Goal: Find specific page/section: Find specific page/section

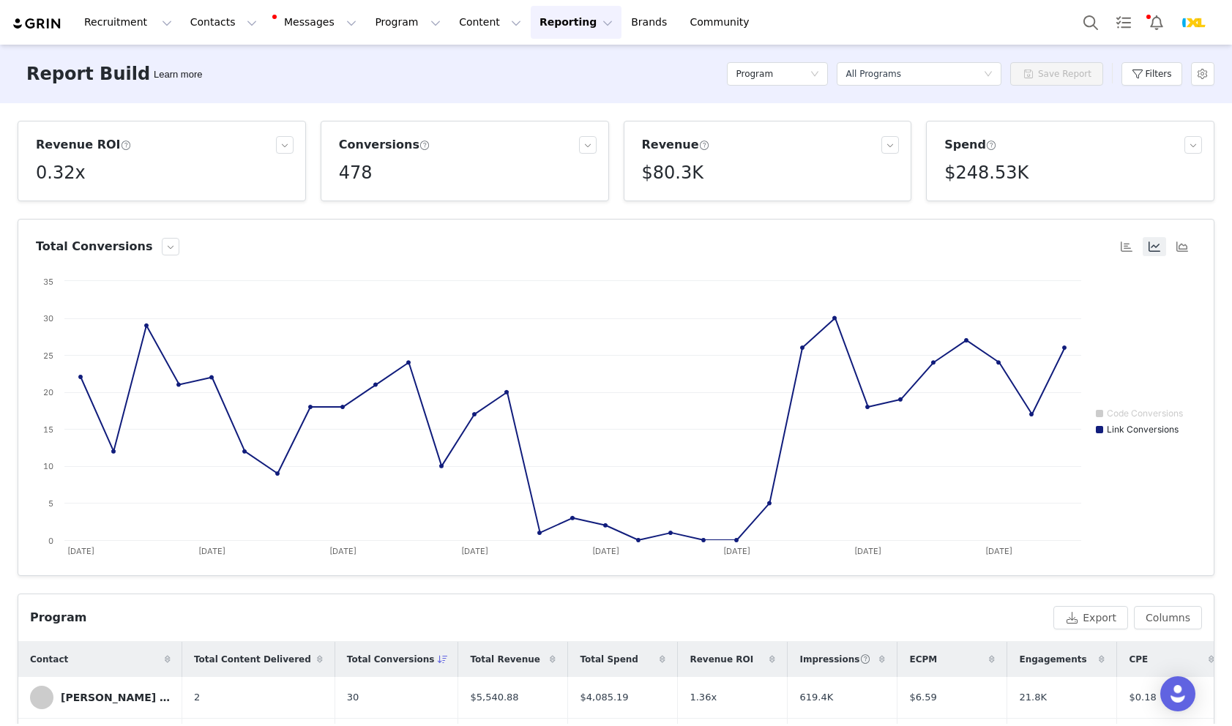
scroll to position [67, 0]
click at [1159, 13] on button "Notifications" at bounding box center [1156, 22] width 32 height 33
click at [1153, 32] on button "Notifications" at bounding box center [1156, 22] width 32 height 33
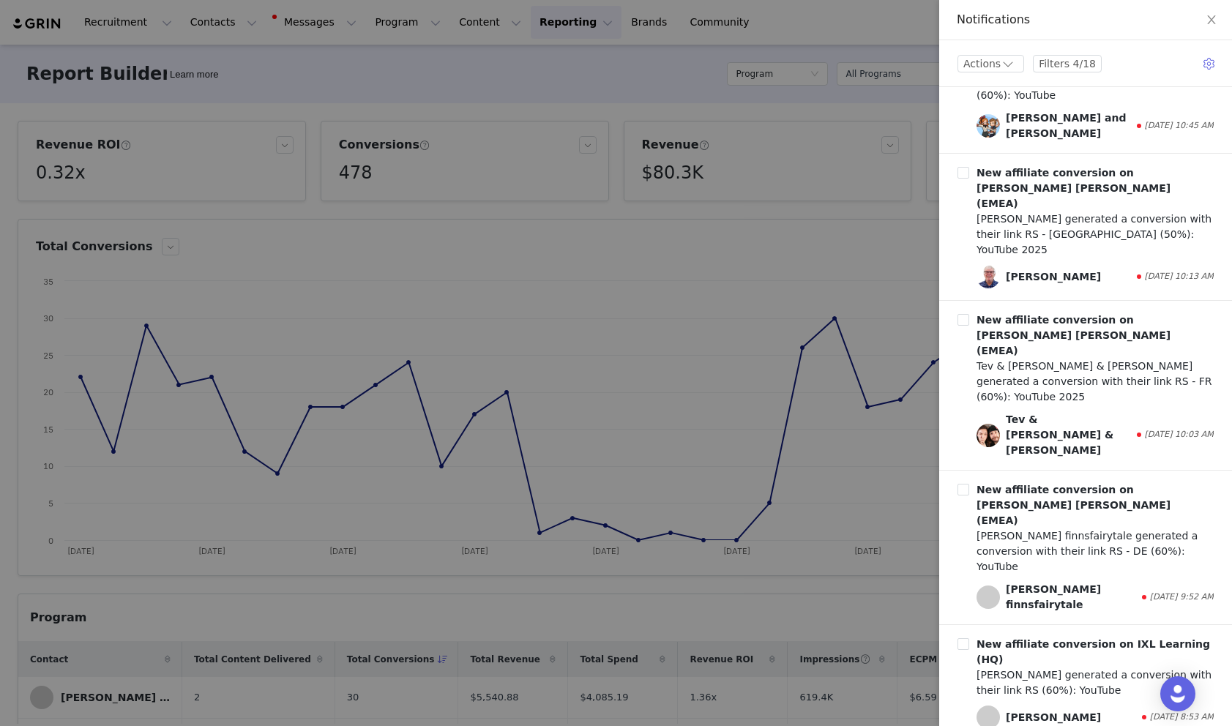
scroll to position [1420, 0]
click at [1003, 54] on div "Actions Filters 4/18" at bounding box center [1085, 57] width 293 height 35
click at [607, 232] on div at bounding box center [616, 363] width 1232 height 726
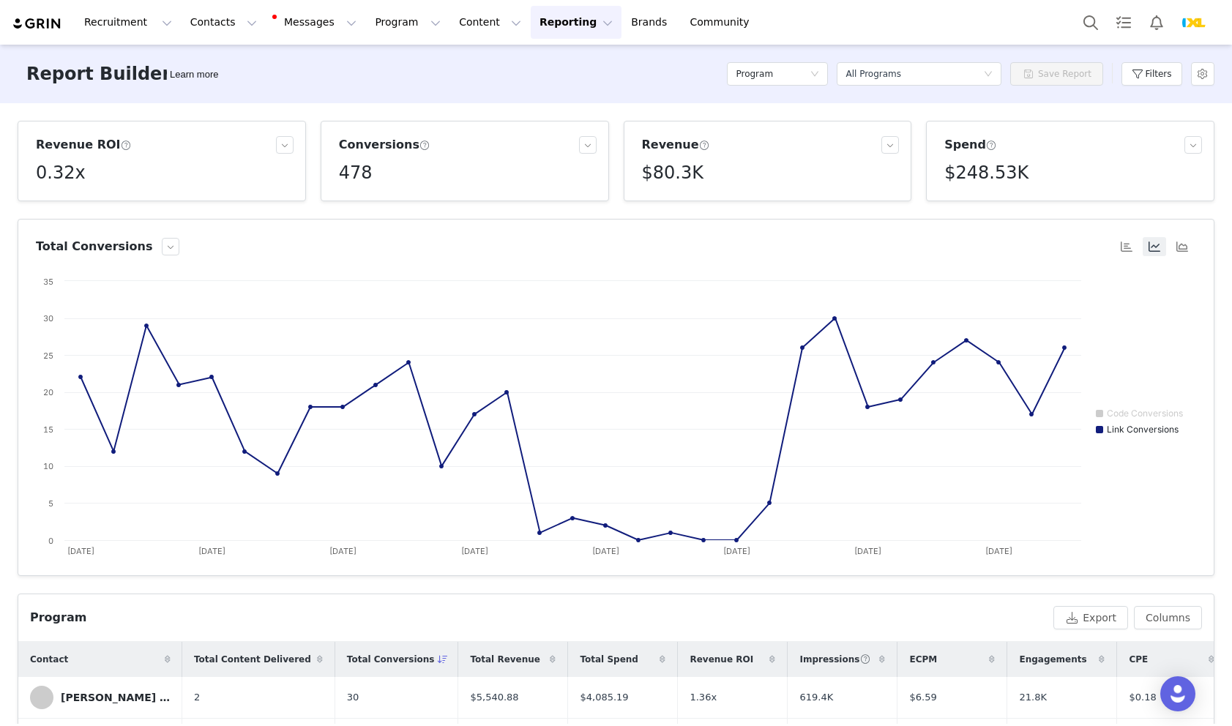
click at [630, 209] on div "Revenue ROI 0.32x Conversions 478 Revenue $80.3K Spend $248.53K Total Conversio…" at bounding box center [616, 413] width 1232 height 621
click at [4, 326] on div "Revenue ROI 0.32x Conversions 478 Revenue $80.3K Spend $248.53K Total Conversio…" at bounding box center [616, 413] width 1232 height 621
